Goal: Obtain resource: Download file/media

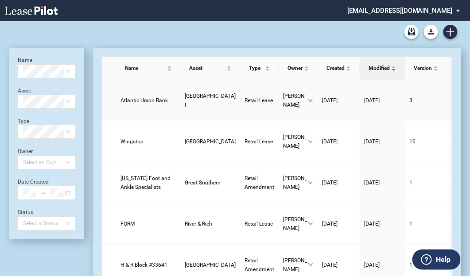
click at [136, 101] on span "Atlantic Union Bank" at bounding box center [144, 100] width 47 height 6
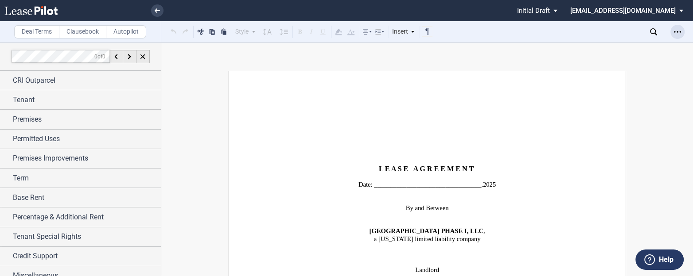
click at [474, 33] on icon "Open Lease options menu" at bounding box center [677, 31] width 7 height 7
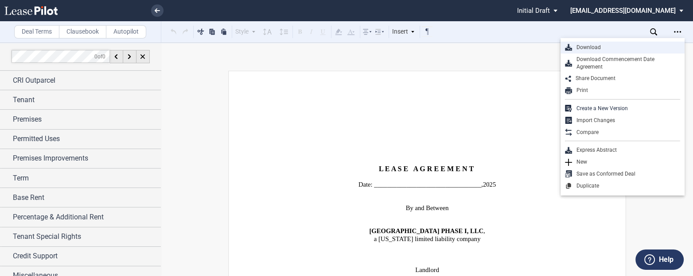
click at [474, 51] on div "Download" at bounding box center [626, 48] width 108 height 8
